Goal: Task Accomplishment & Management: Manage account settings

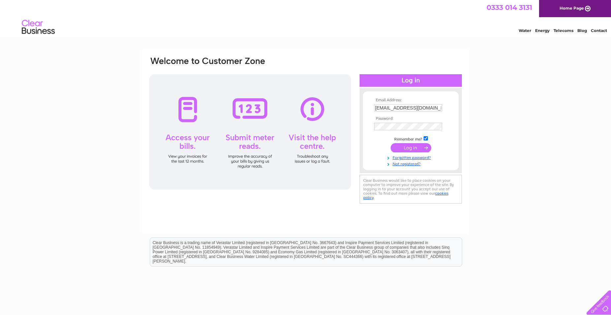
click at [408, 149] on input "submit" at bounding box center [411, 147] width 41 height 9
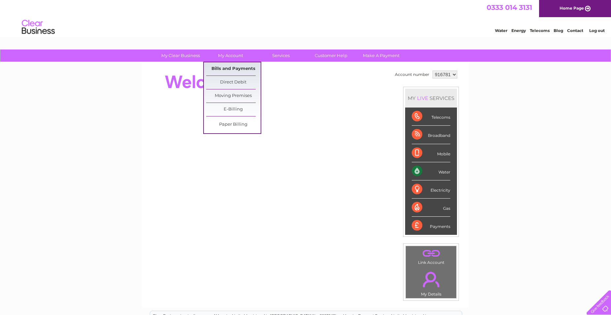
click at [222, 68] on link "Bills and Payments" at bounding box center [233, 68] width 54 height 13
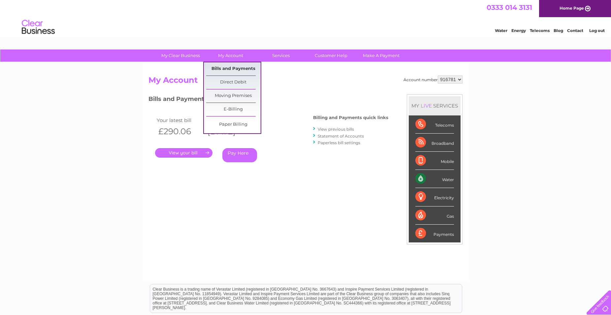
click at [228, 69] on link "Bills and Payments" at bounding box center [233, 68] width 54 height 13
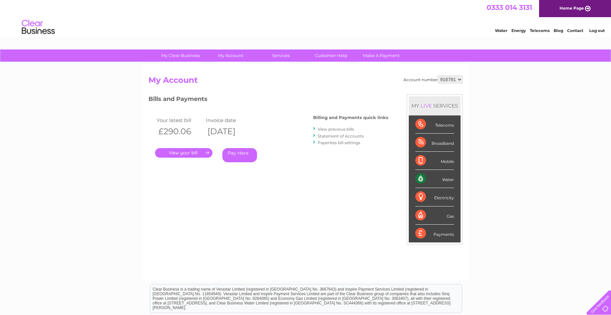
click at [332, 129] on link "View previous bills" at bounding box center [336, 129] width 36 height 5
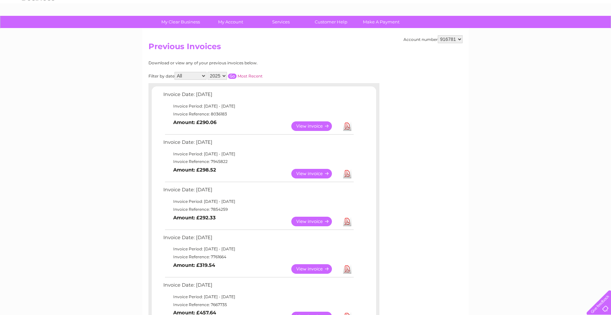
click at [313, 269] on link "View" at bounding box center [315, 269] width 49 height 10
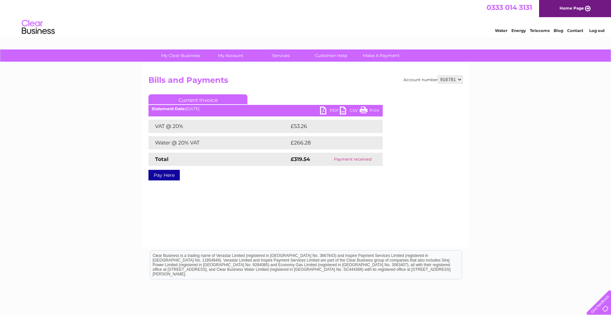
click at [327, 110] on link "PDF" at bounding box center [330, 112] width 20 height 10
